Goal: Check status: Check status

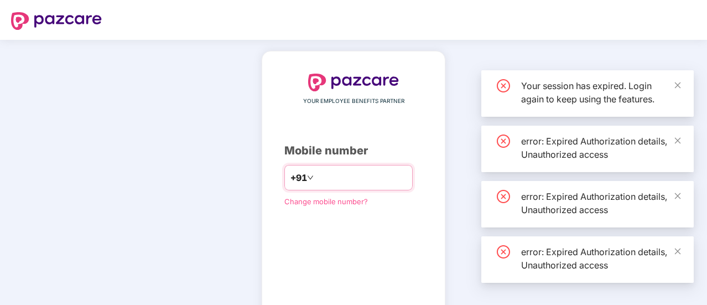
click at [316, 181] on input "number" at bounding box center [361, 178] width 91 height 18
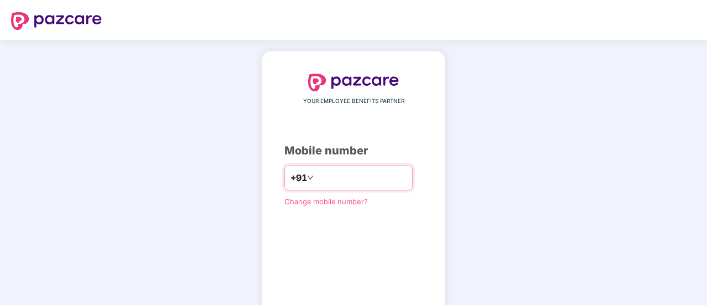
click at [321, 174] on input "number" at bounding box center [361, 178] width 91 height 18
type input "**********"
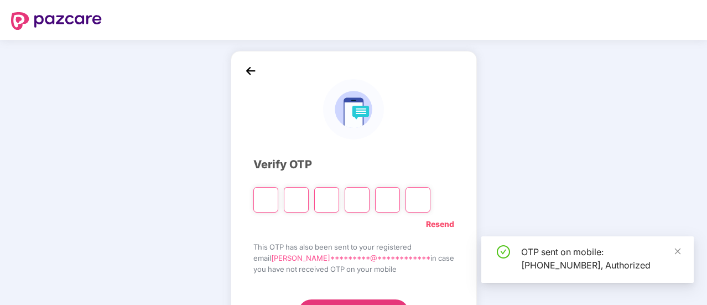
scroll to position [55, 0]
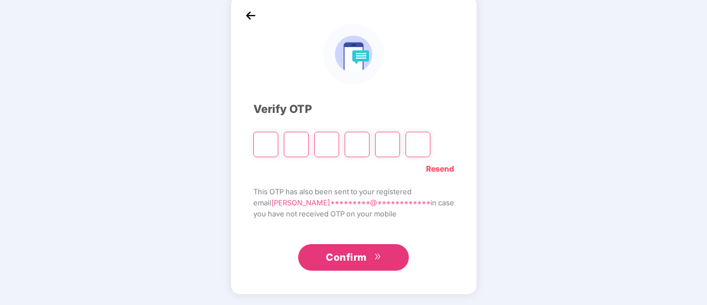
type input "*"
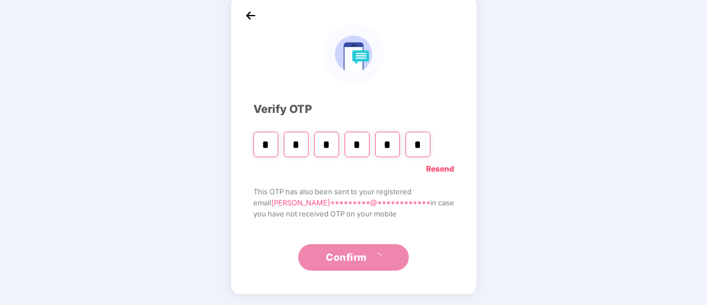
type input "*"
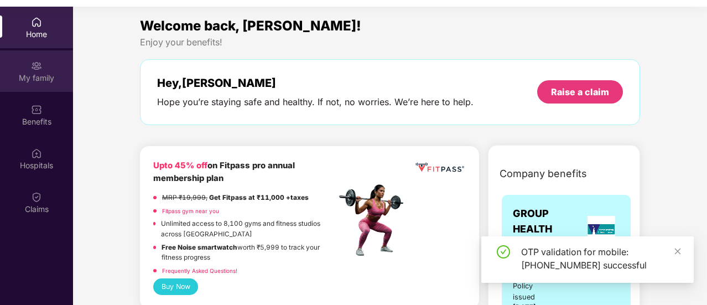
click at [44, 76] on div "My family" at bounding box center [36, 77] width 73 height 11
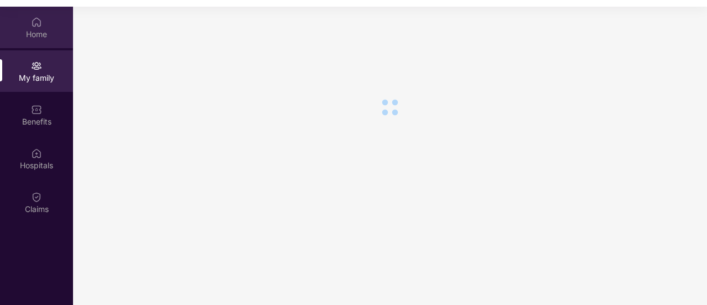
click at [39, 34] on div "Home" at bounding box center [36, 34] width 73 height 11
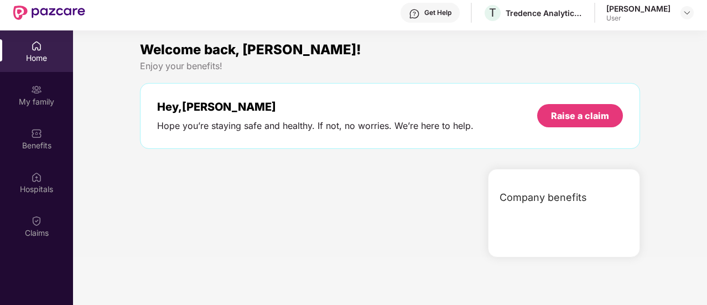
scroll to position [0, 0]
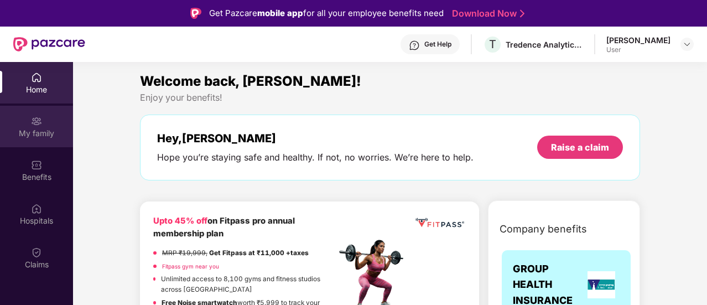
click at [38, 112] on div "My family" at bounding box center [36, 126] width 73 height 41
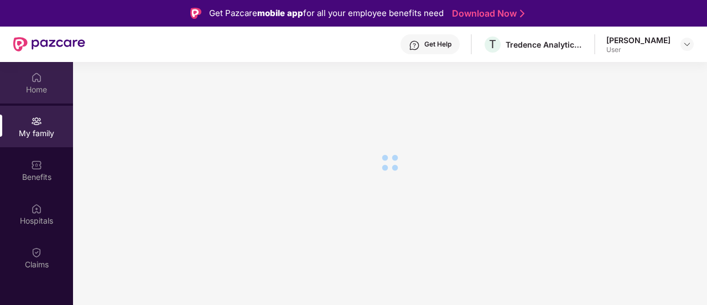
click at [43, 83] on div "Home" at bounding box center [36, 82] width 73 height 41
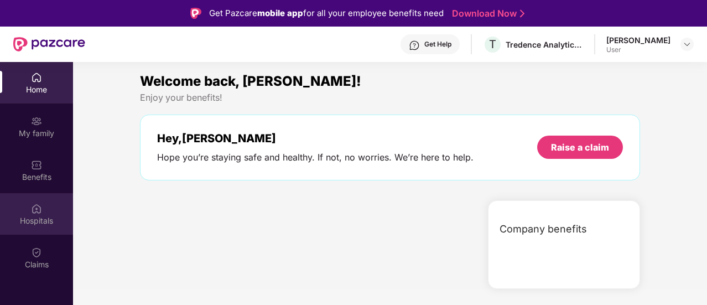
click at [44, 231] on div "Hospitals" at bounding box center [36, 213] width 73 height 41
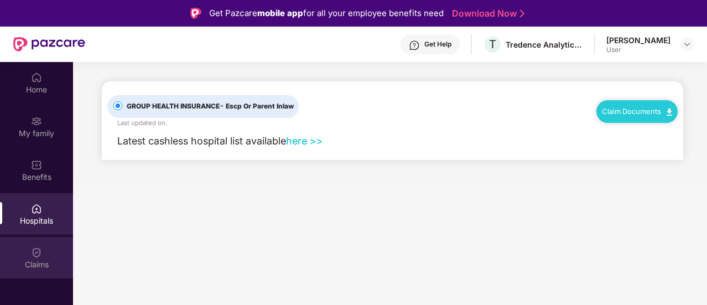
click at [38, 242] on div "Claims" at bounding box center [36, 257] width 73 height 41
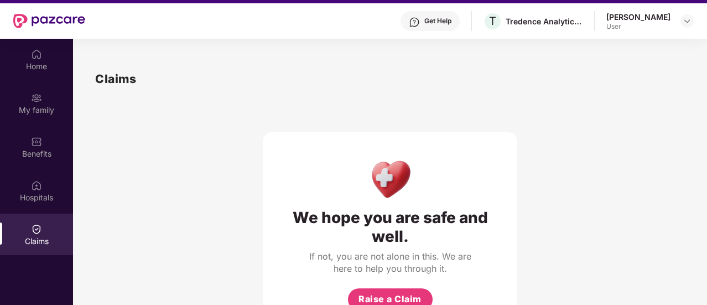
scroll to position [7, 0]
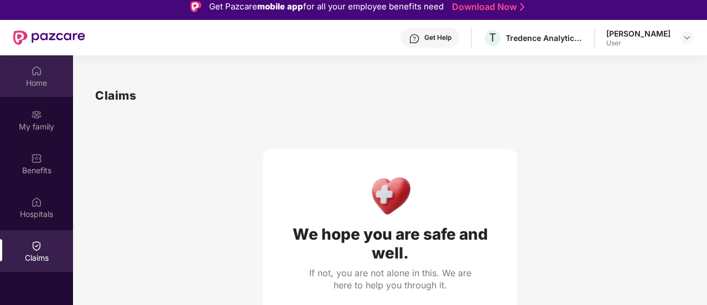
click at [38, 69] on img at bounding box center [36, 70] width 11 height 11
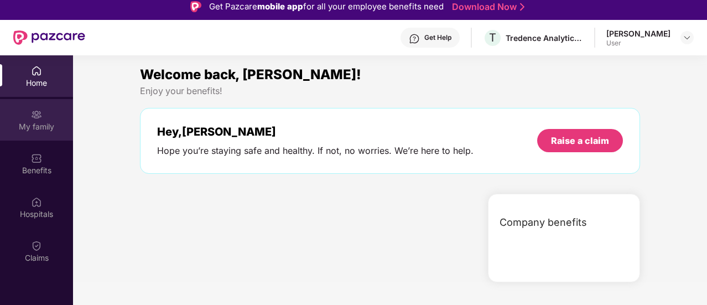
click at [42, 110] on div "My family" at bounding box center [36, 119] width 73 height 41
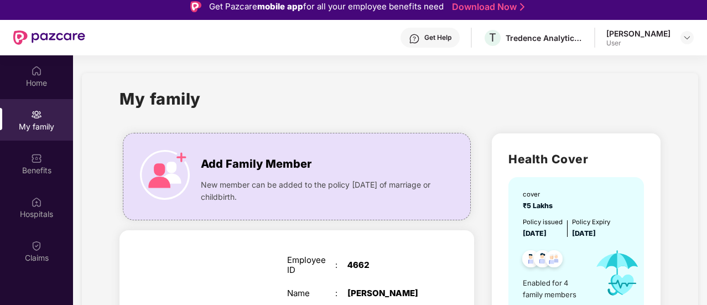
scroll to position [166, 0]
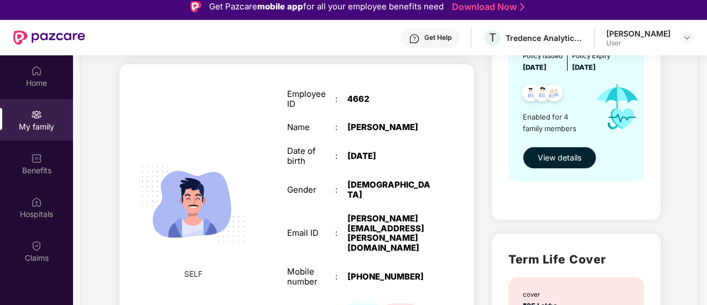
click at [559, 157] on span "View details" at bounding box center [559, 158] width 44 height 12
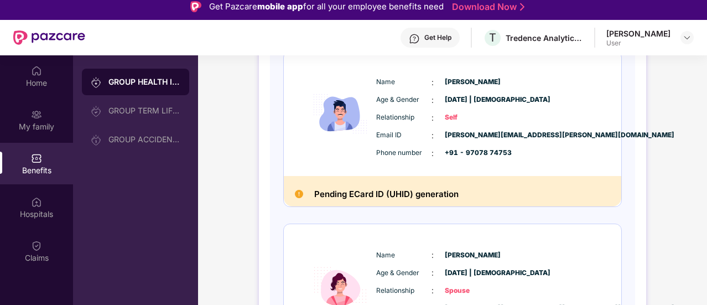
scroll to position [55, 0]
